Goal: Task Accomplishment & Management: Use online tool/utility

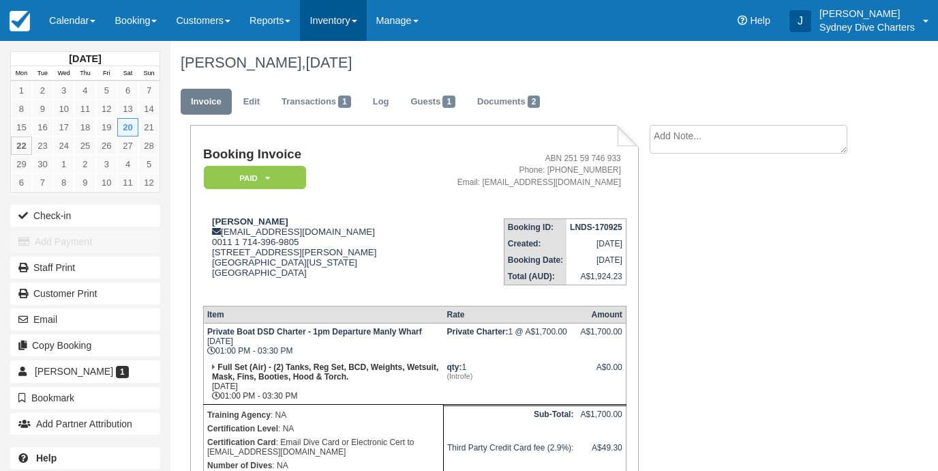
click at [356, 23] on link "Inventory" at bounding box center [333, 20] width 66 height 41
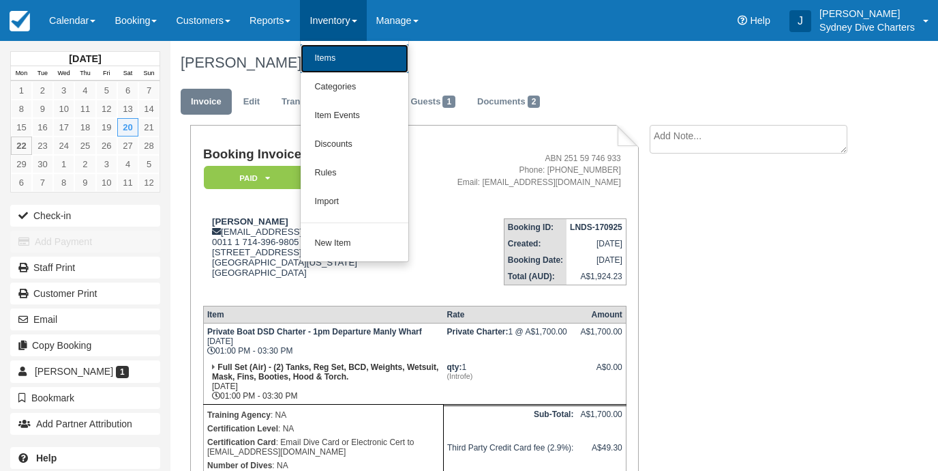
click at [347, 68] on link "Items" at bounding box center [355, 58] width 108 height 29
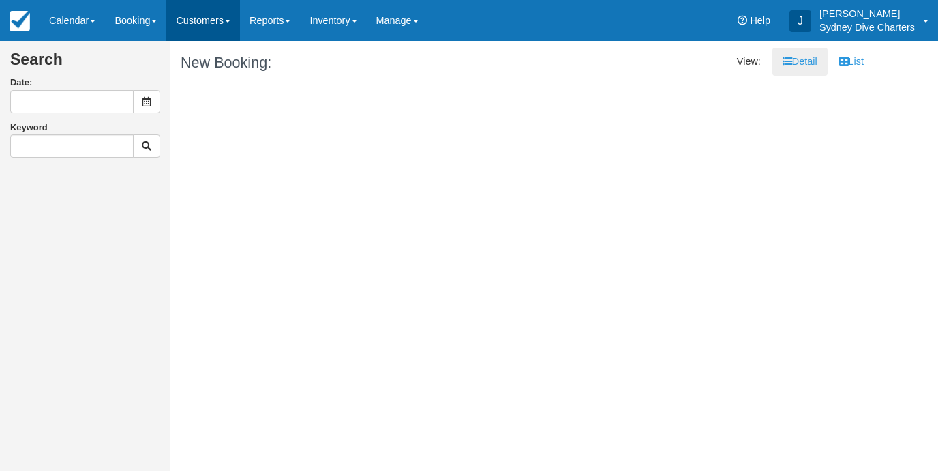
type input "[DATE]"
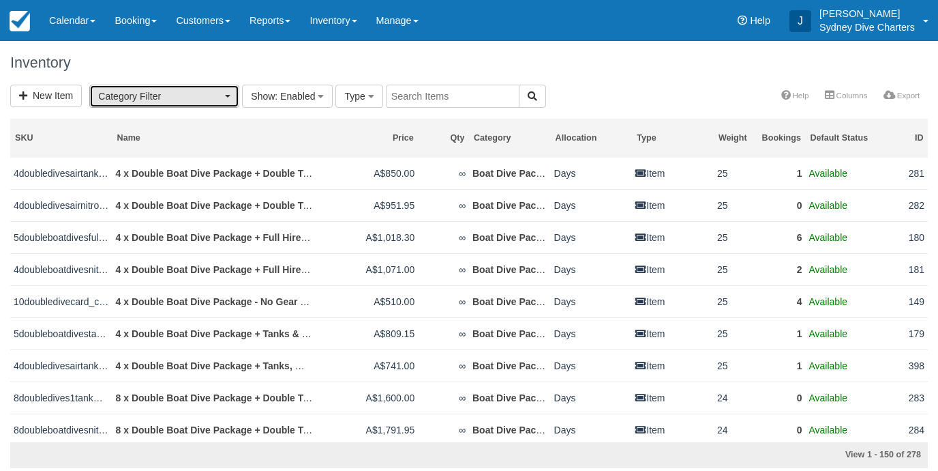
click at [224, 100] on button "Category Filter" at bounding box center [164, 96] width 150 height 23
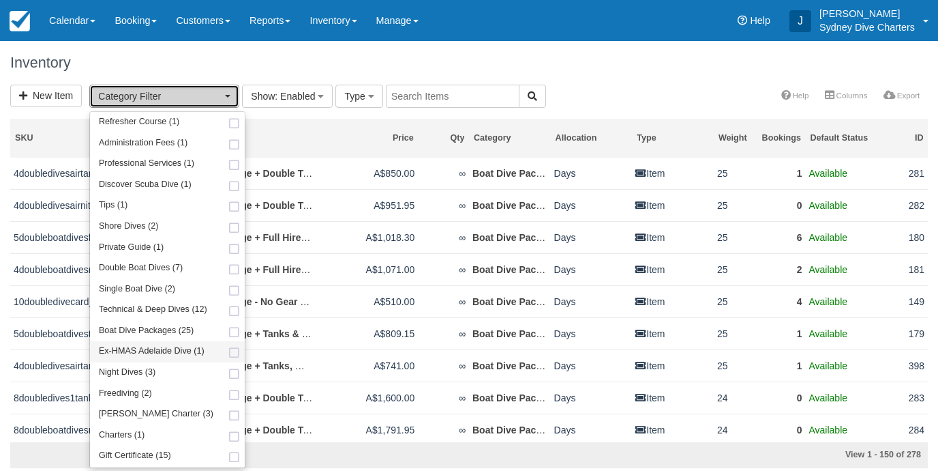
scroll to position [145, 0]
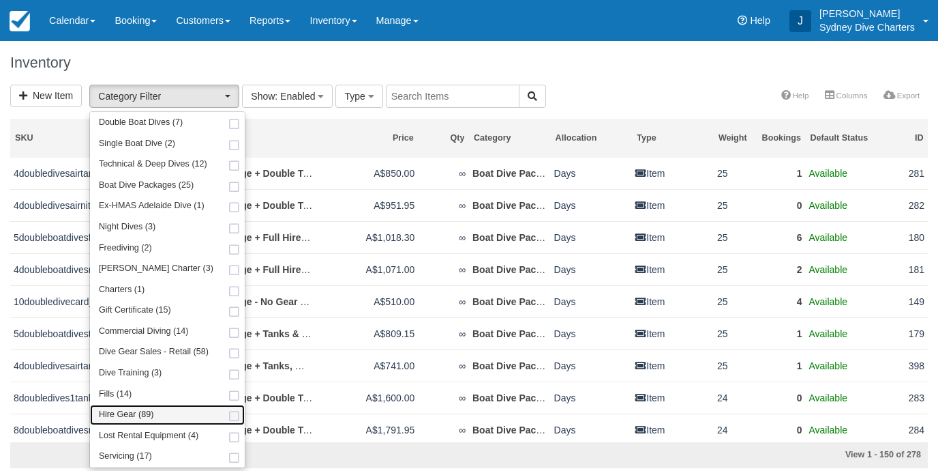
click at [228, 416] on span at bounding box center [234, 416] width 14 height 9
select select "12"
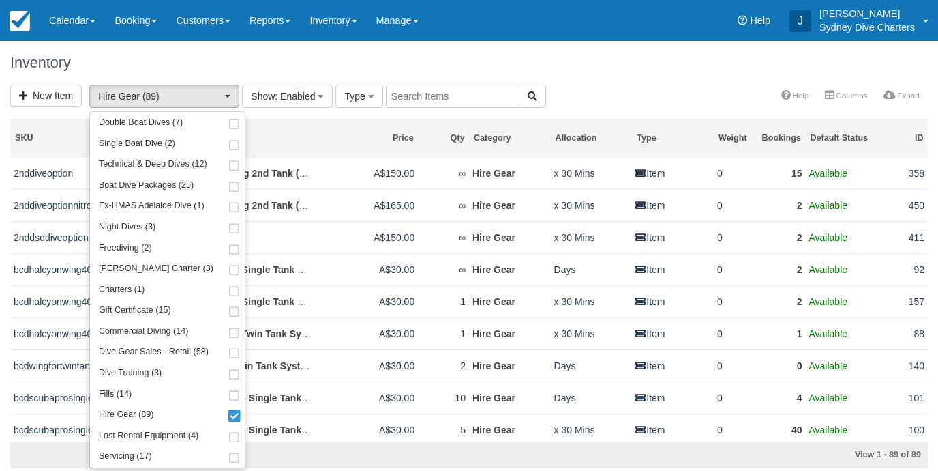
click at [585, 85] on div "New Item Hire Gear (89) Refresher Course (1) Administration Fees (1) Profession…" at bounding box center [469, 97] width 938 height 25
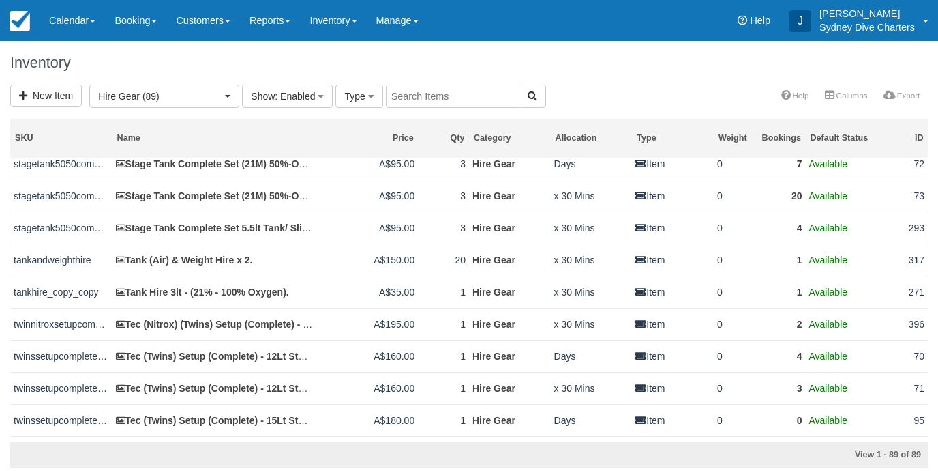
scroll to position [2103, 0]
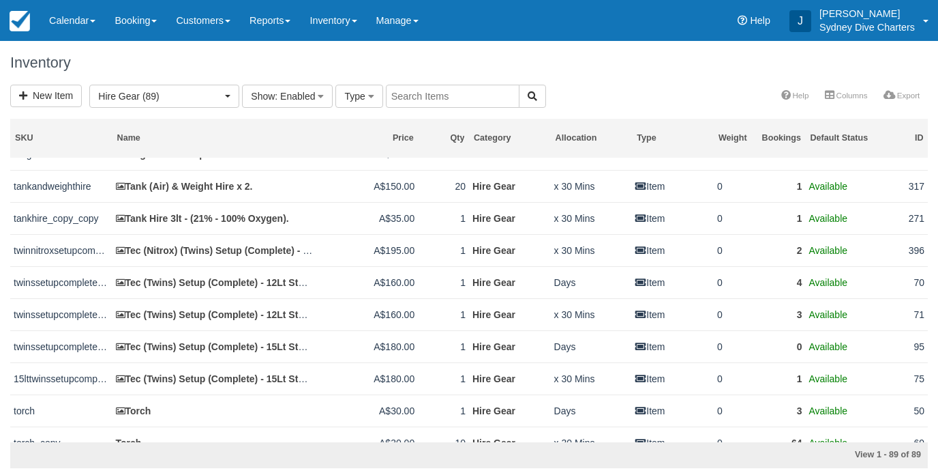
click at [443, 98] on input "text" at bounding box center [453, 96] width 134 height 23
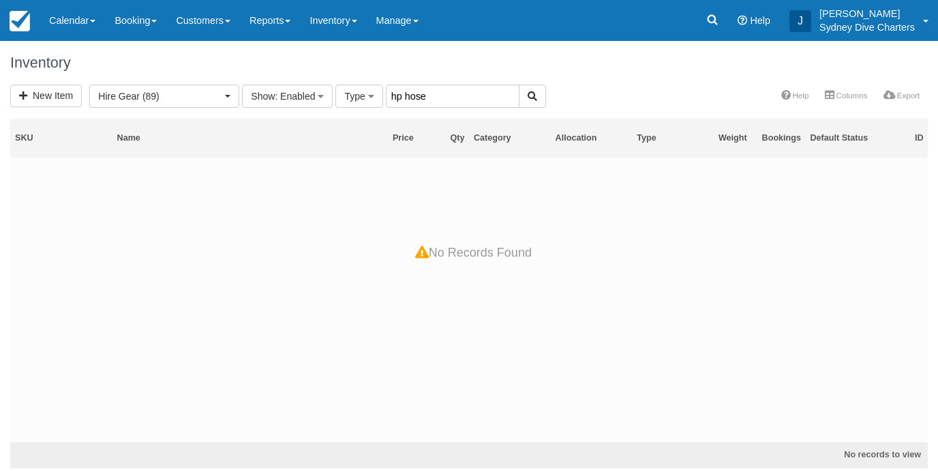
click at [454, 91] on input "hp hose" at bounding box center [453, 96] width 134 height 23
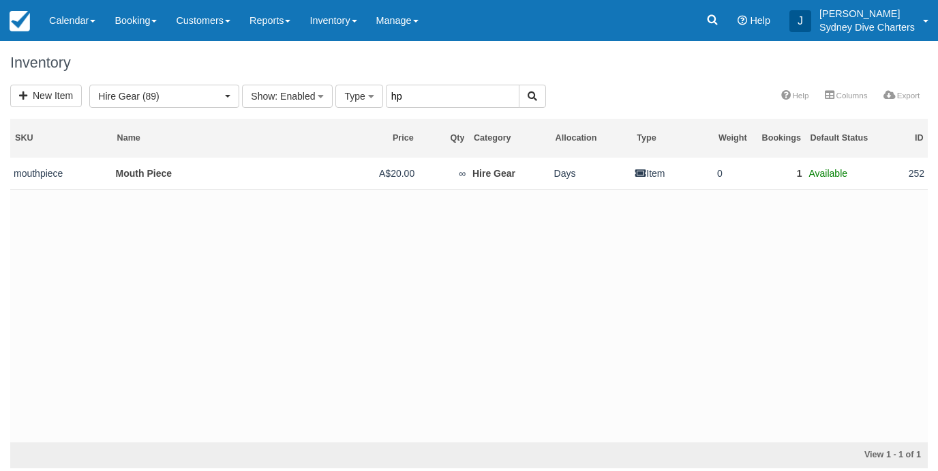
click at [432, 93] on input "hp" at bounding box center [453, 96] width 134 height 23
type input "hose"
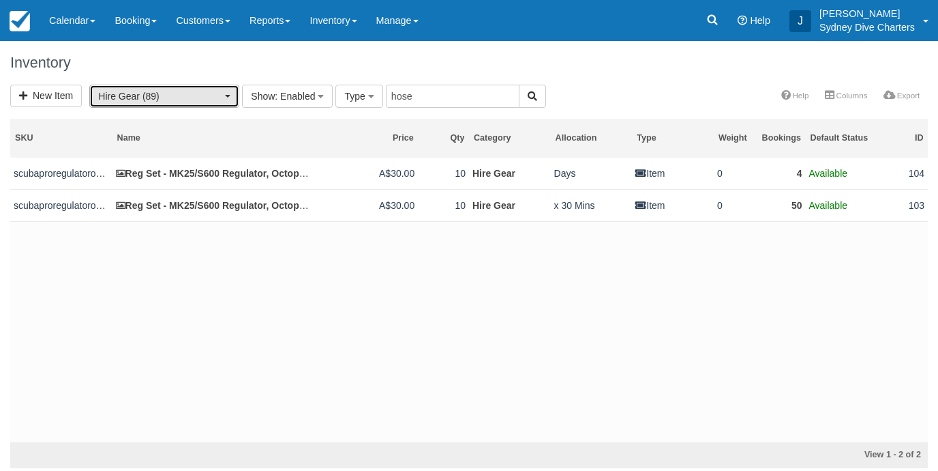
click at [226, 95] on span "button" at bounding box center [227, 96] width 5 height 3
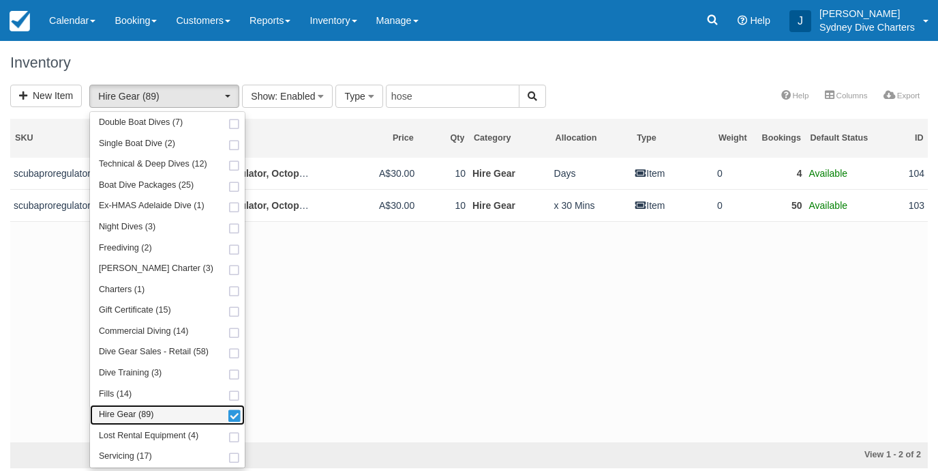
click at [227, 417] on span at bounding box center [234, 417] width 14 height 10
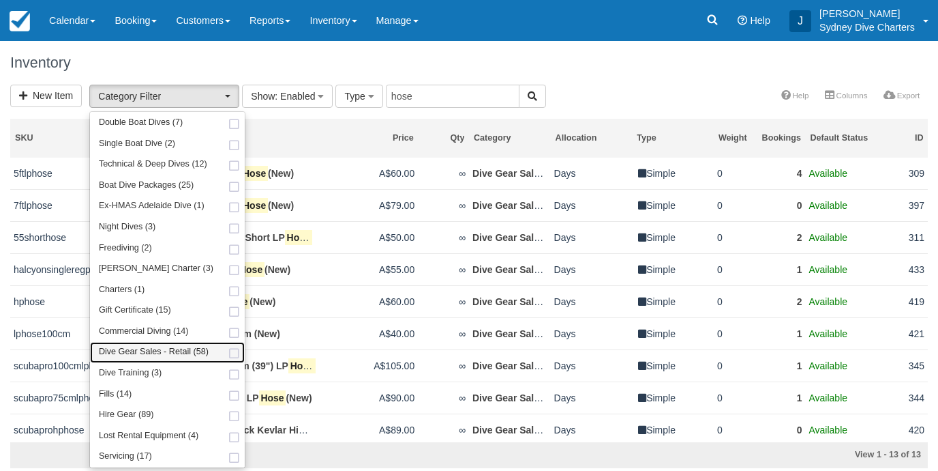
click at [228, 351] on span at bounding box center [234, 353] width 14 height 9
select select "22"
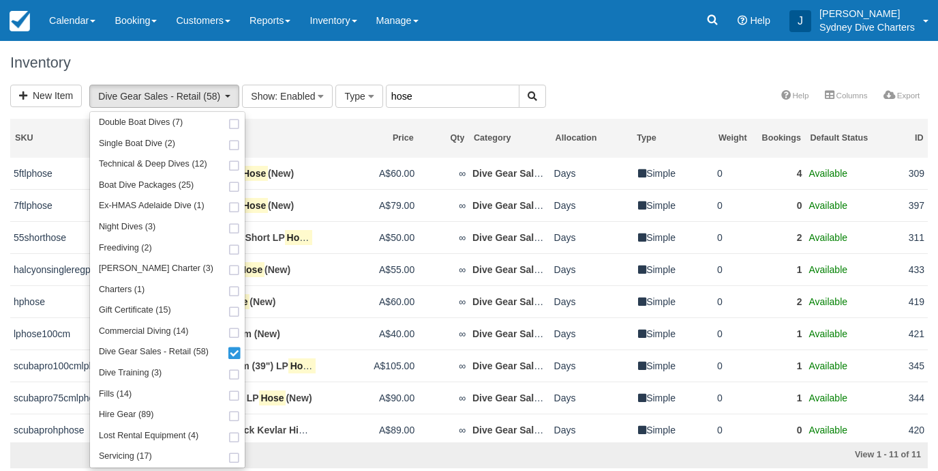
click at [431, 99] on input "hose" at bounding box center [453, 96] width 134 height 23
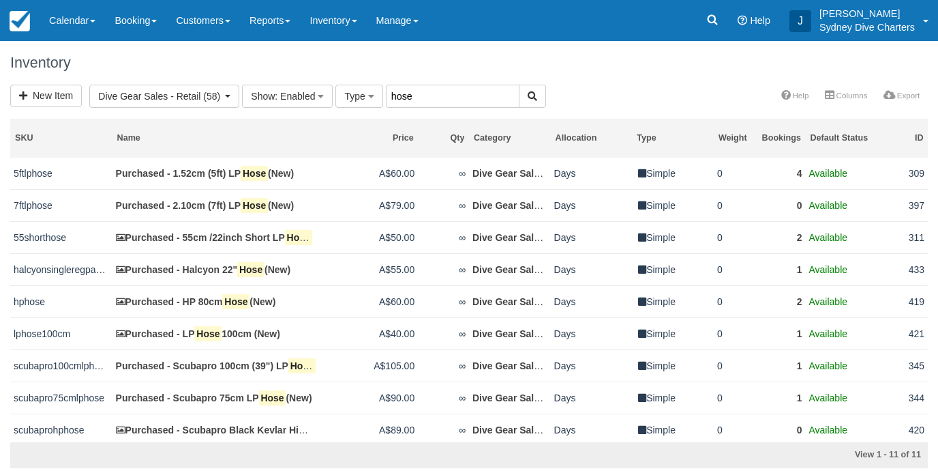
click at [393, 95] on input "hose" at bounding box center [453, 96] width 134 height 23
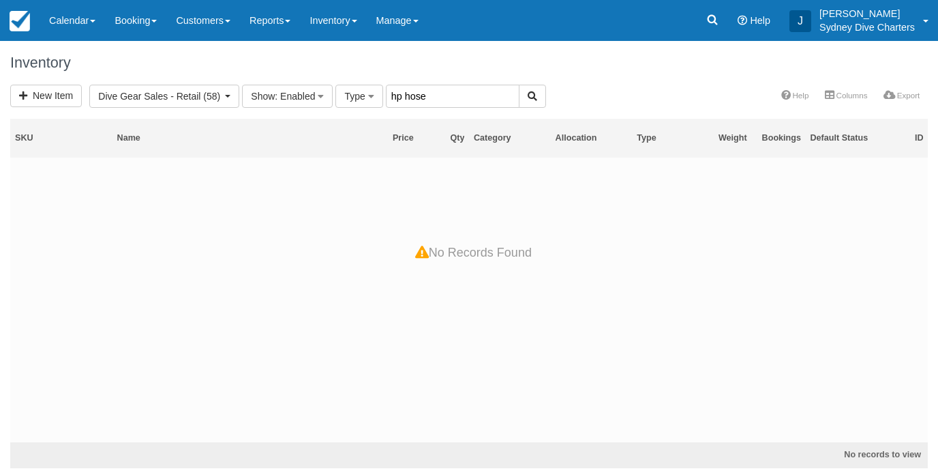
click at [435, 93] on input "hp hose" at bounding box center [453, 96] width 134 height 23
type input "hp"
